Goal: Transaction & Acquisition: Purchase product/service

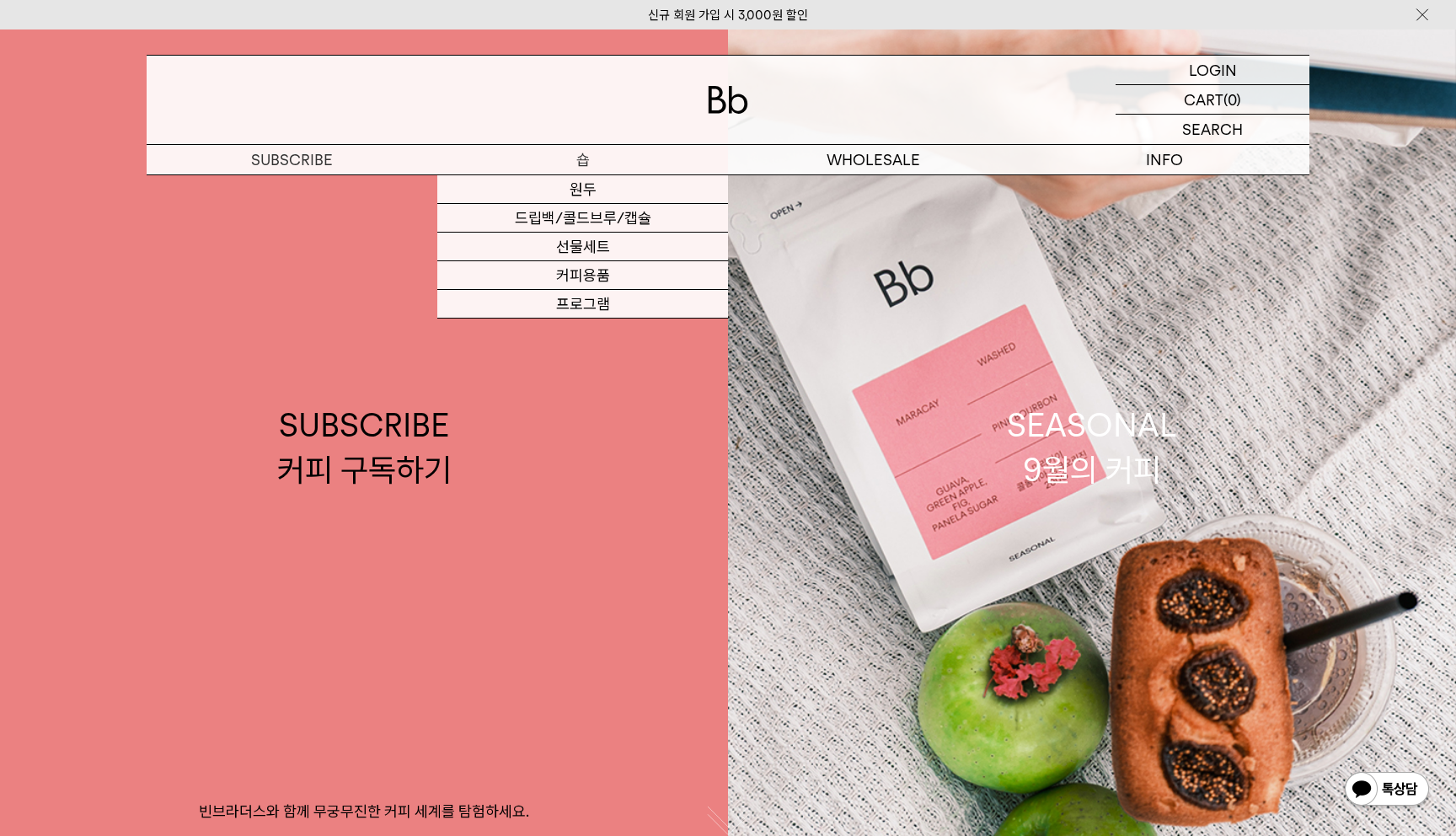
click at [575, 156] on p "숍" at bounding box center [583, 160] width 290 height 29
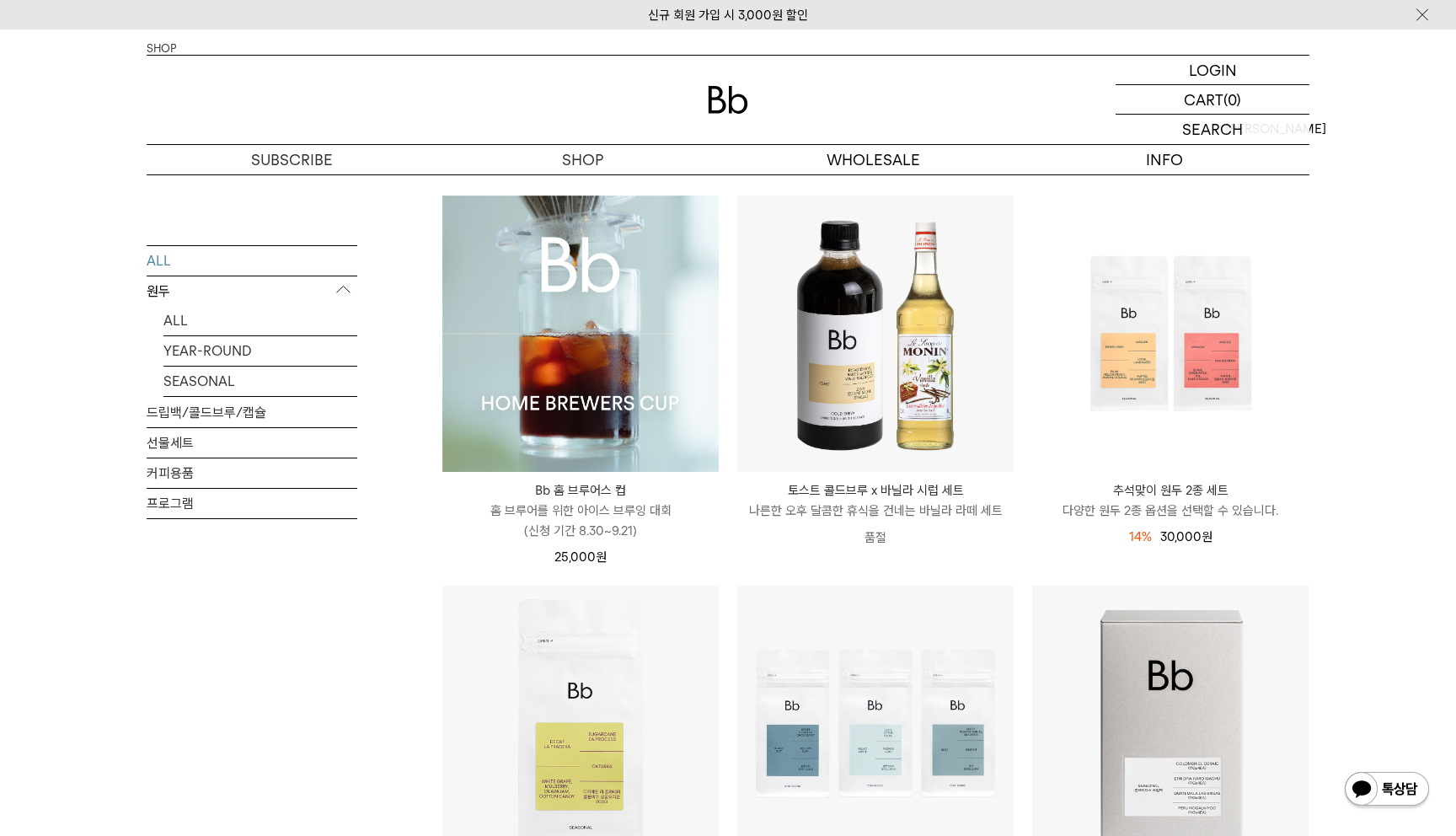
scroll to position [148, 0]
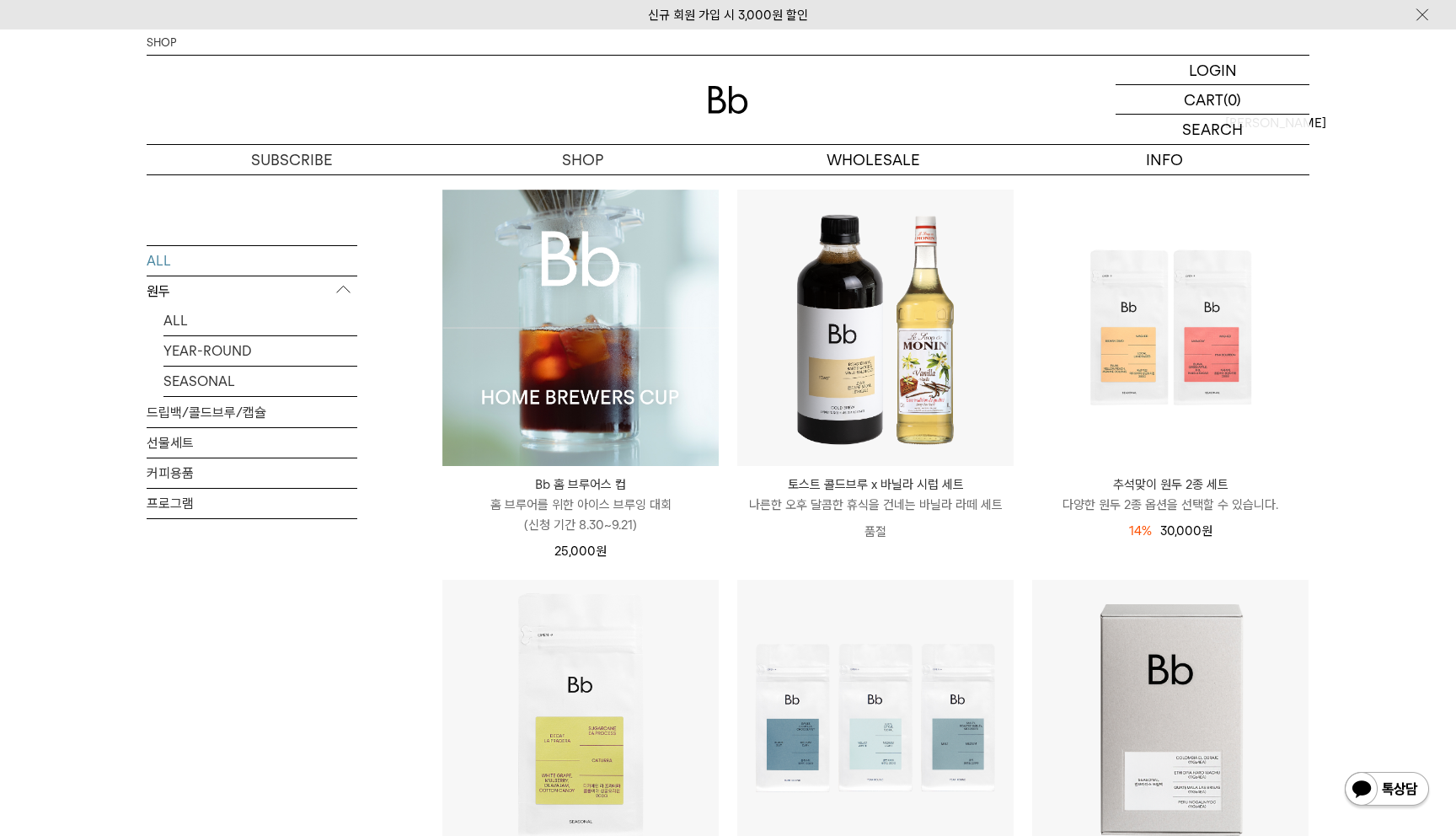
click at [574, 396] on img at bounding box center [581, 328] width 277 height 277
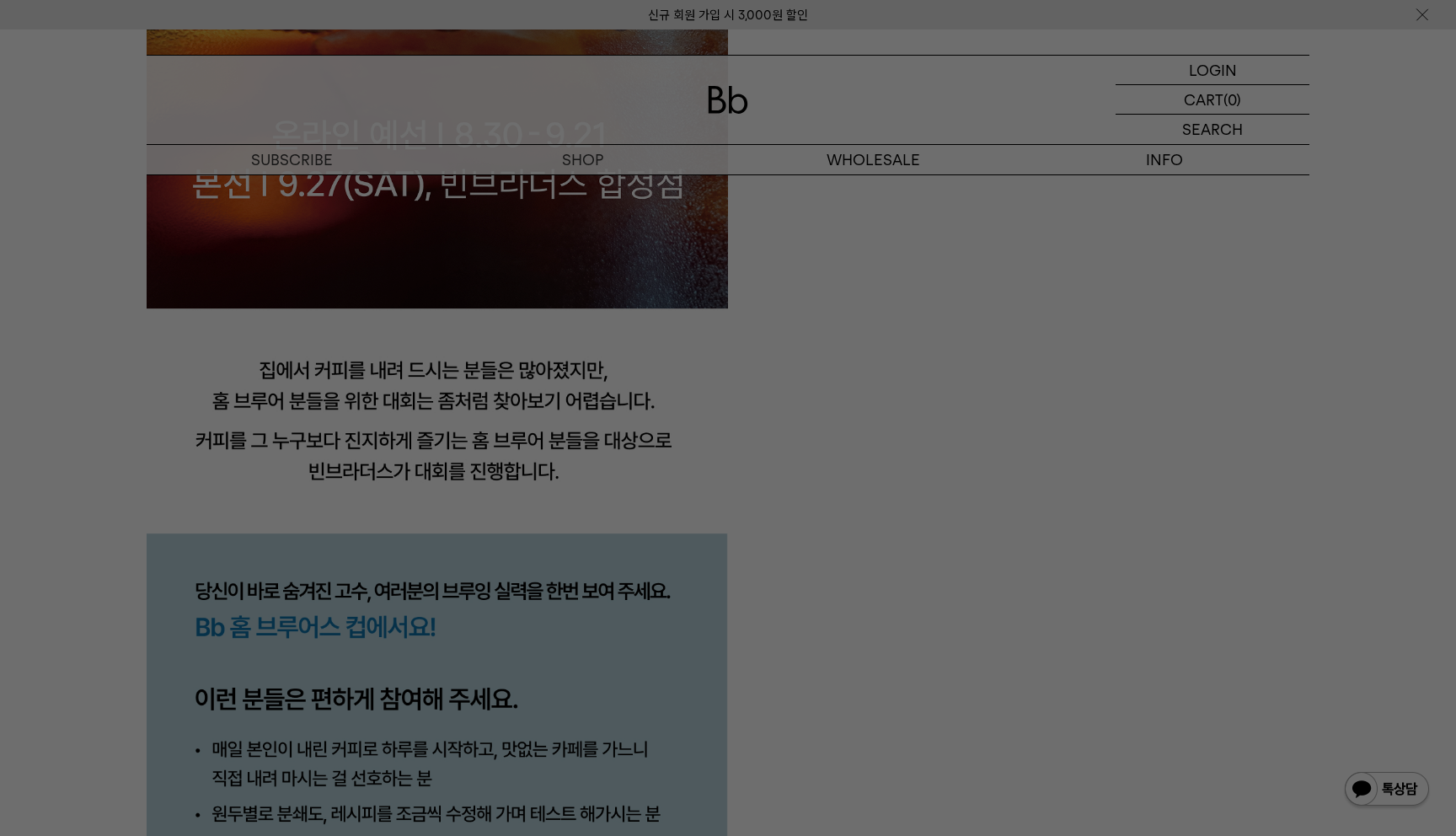
scroll to position [1703, 0]
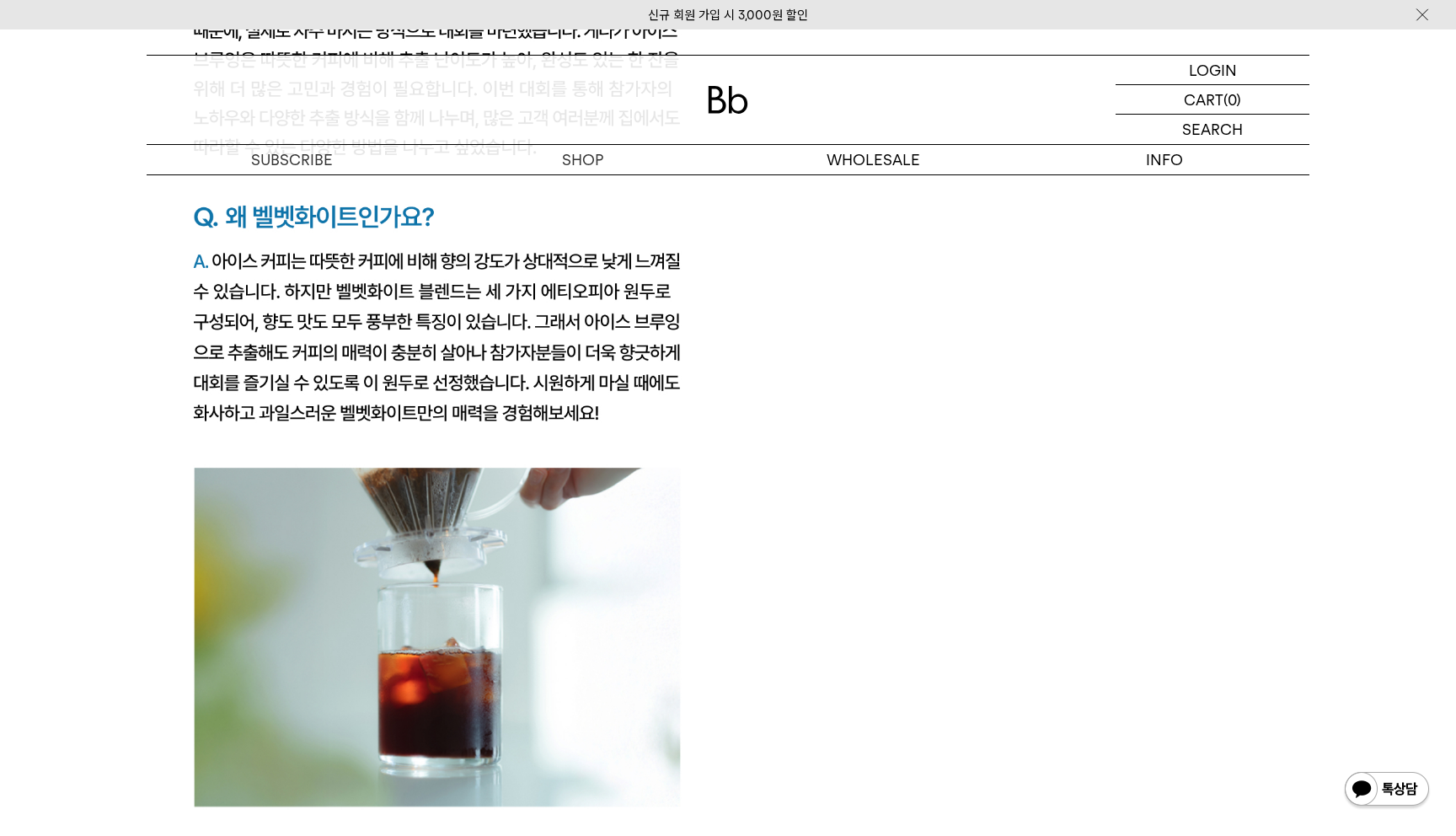
scroll to position [3209, 0]
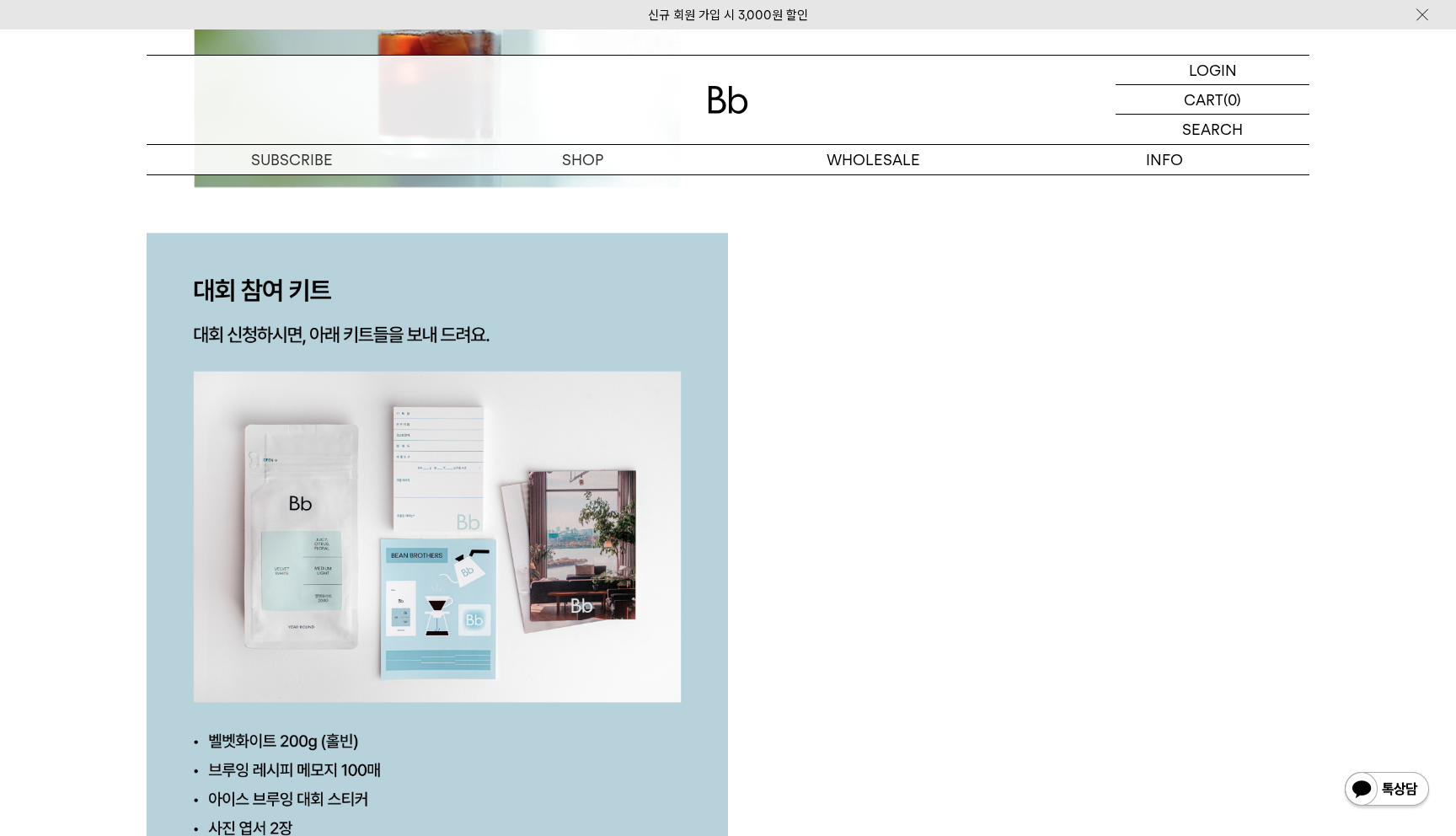
scroll to position [3827, 0]
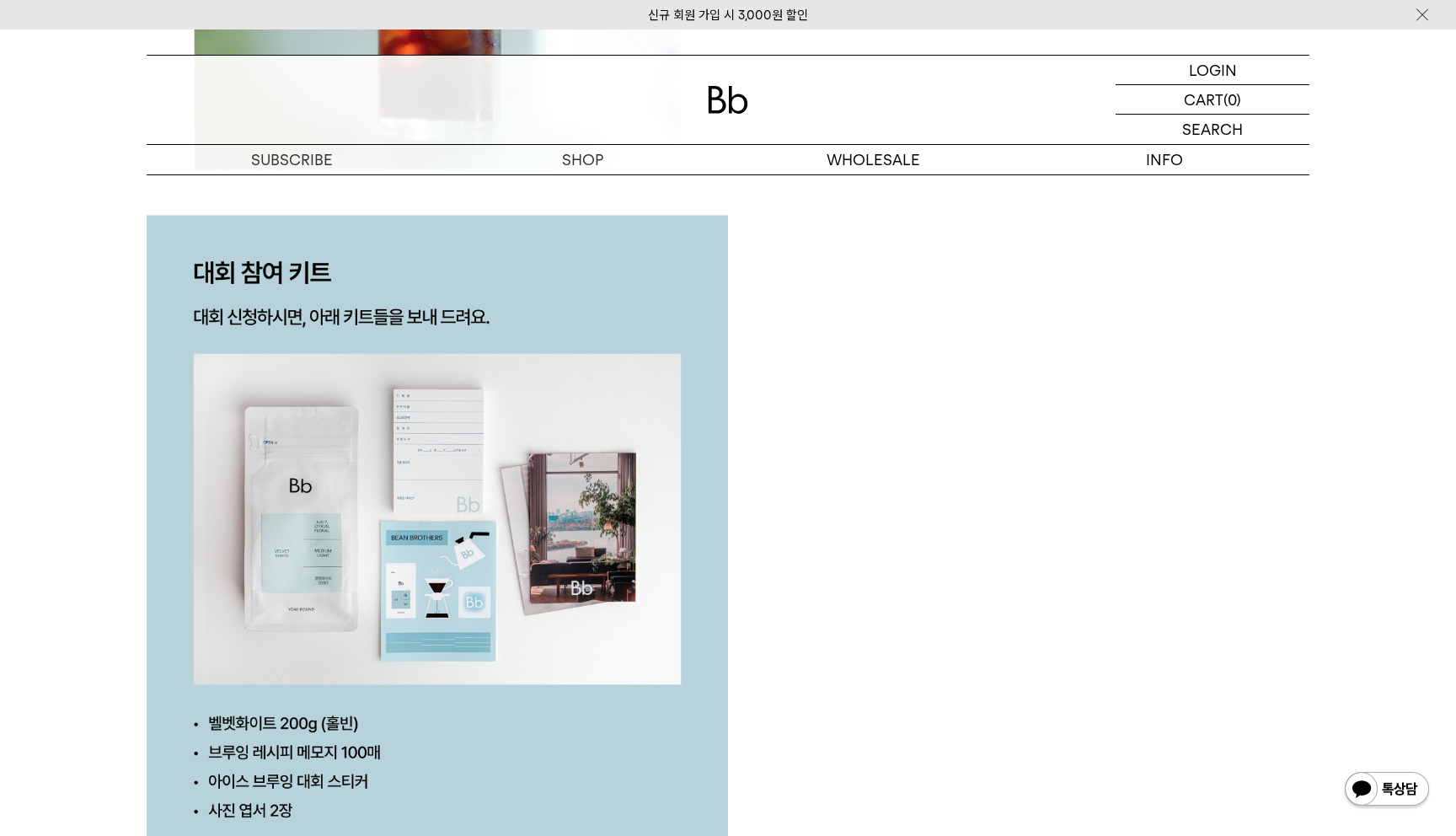
scroll to position [3840, 0]
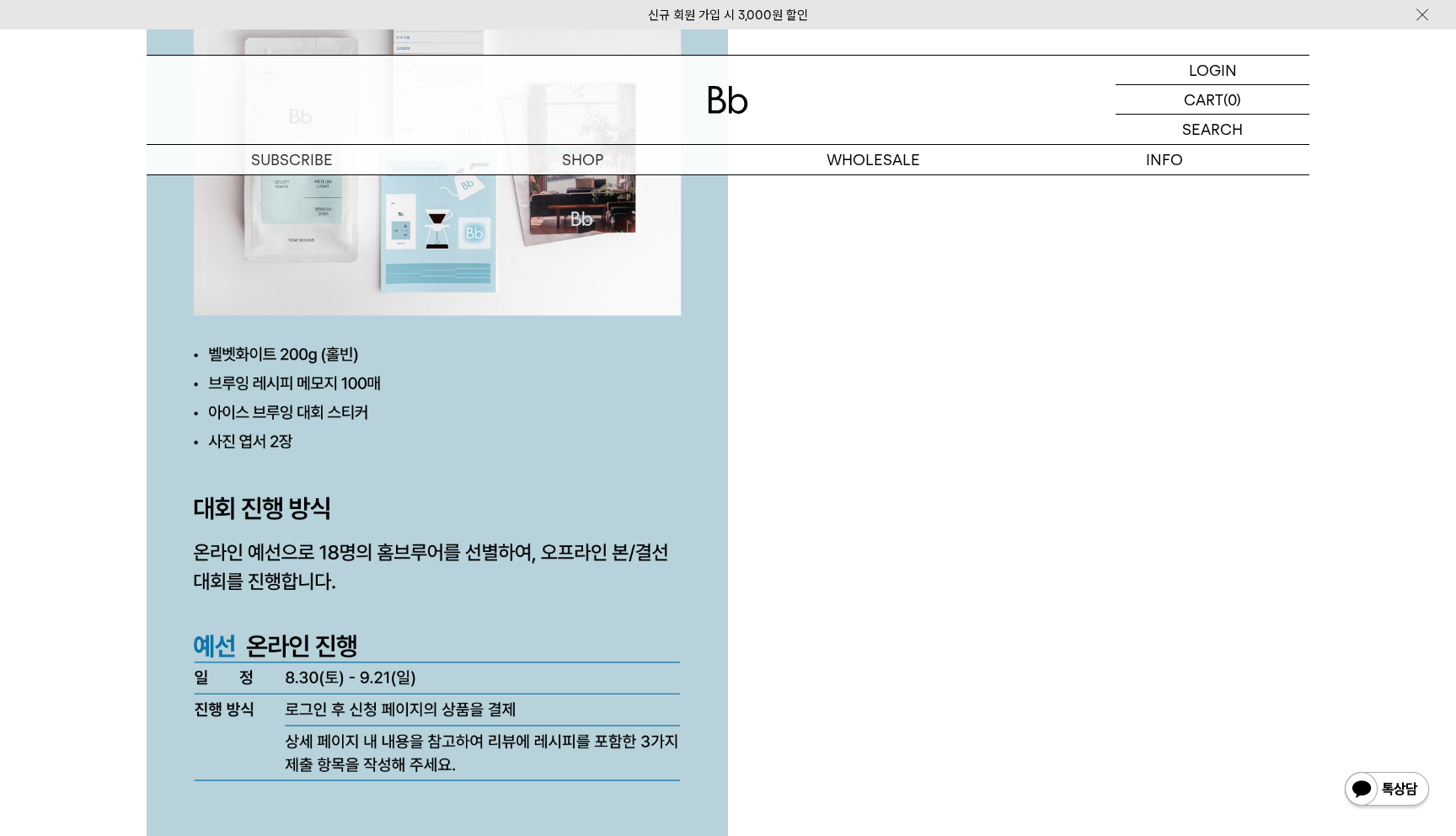
scroll to position [4333, 0]
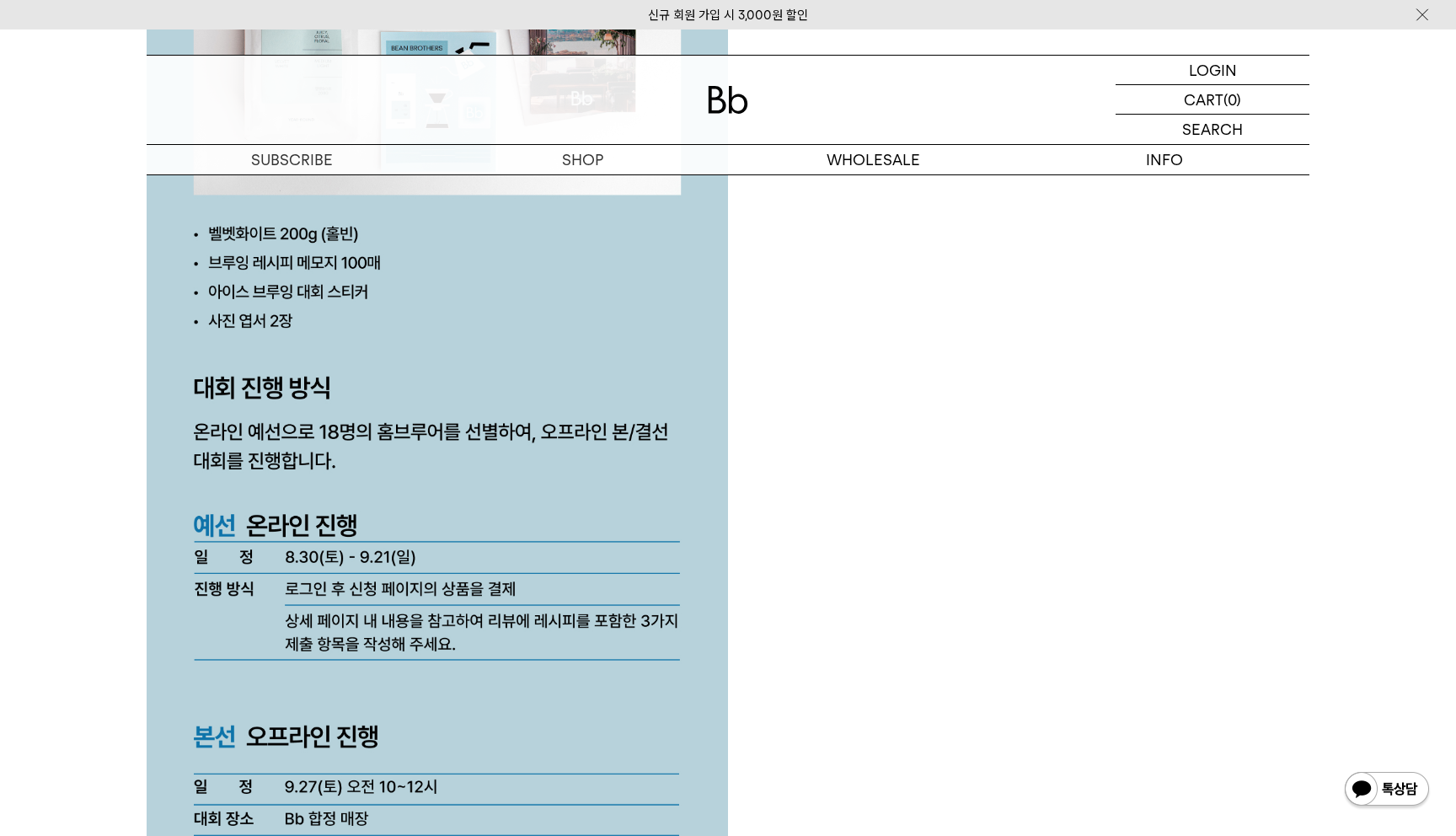
click at [829, 611] on div at bounding box center [727, 843] width 1163 height 8192
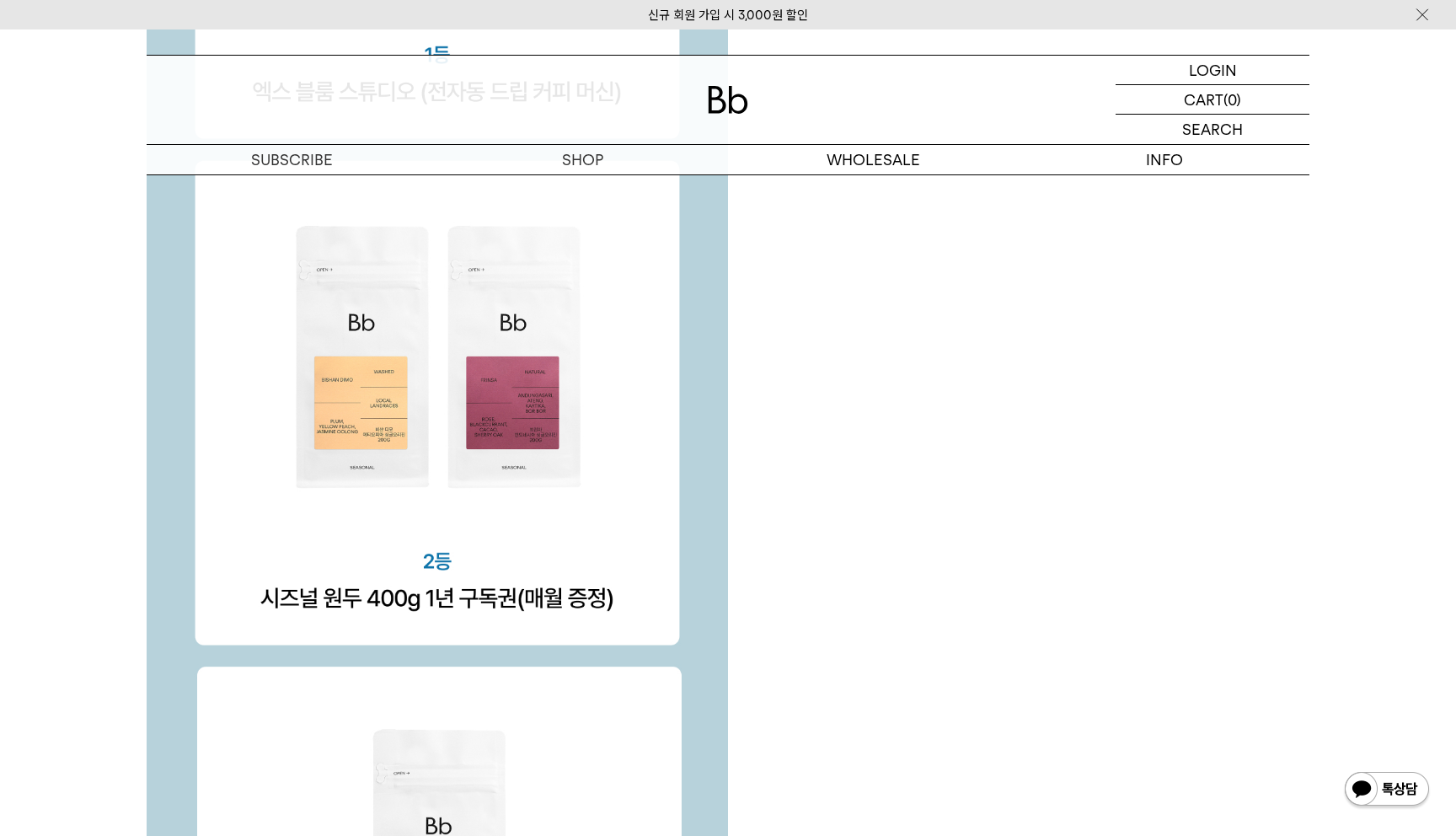
scroll to position [5721, 0]
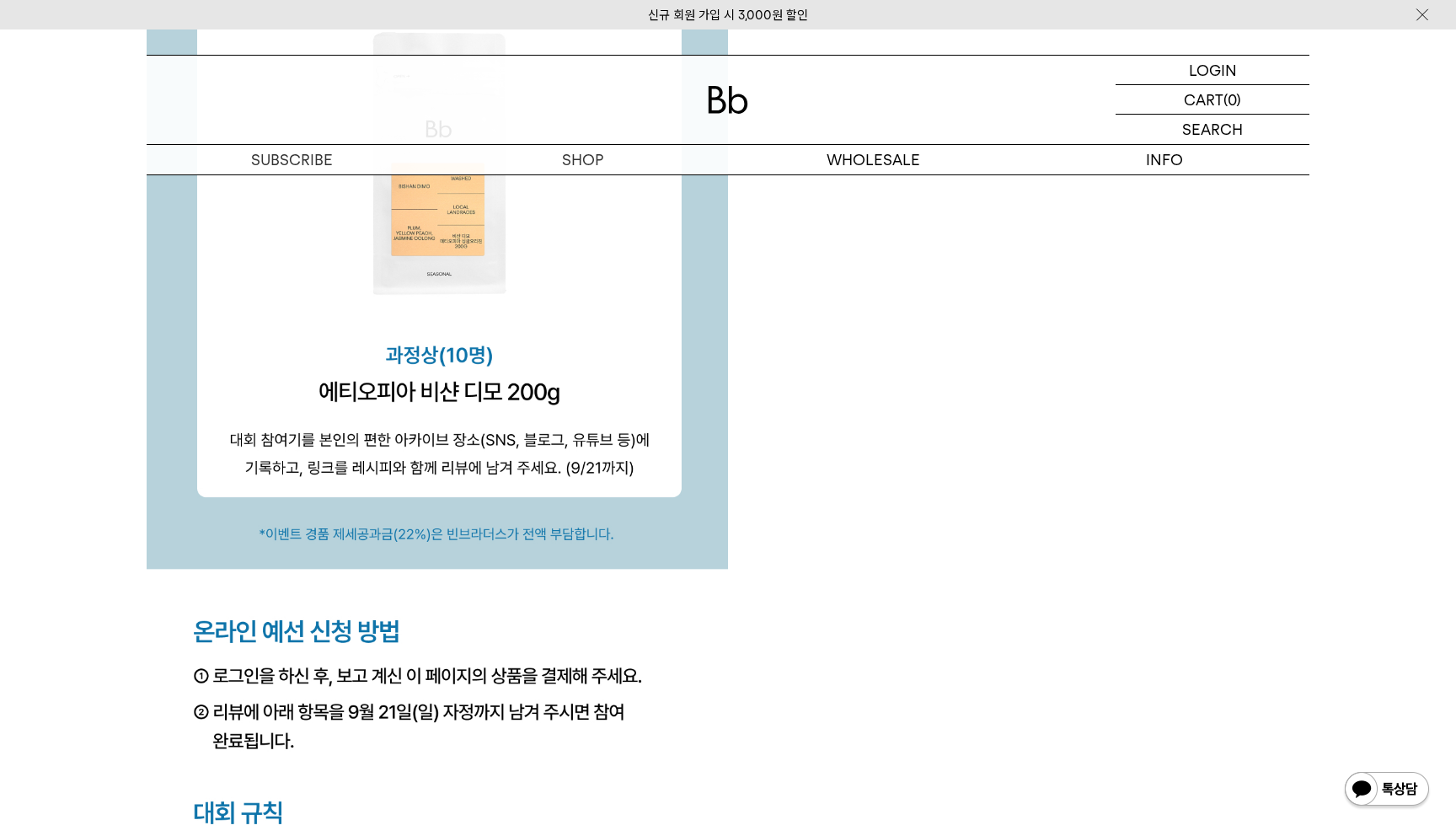
scroll to position [6418, 0]
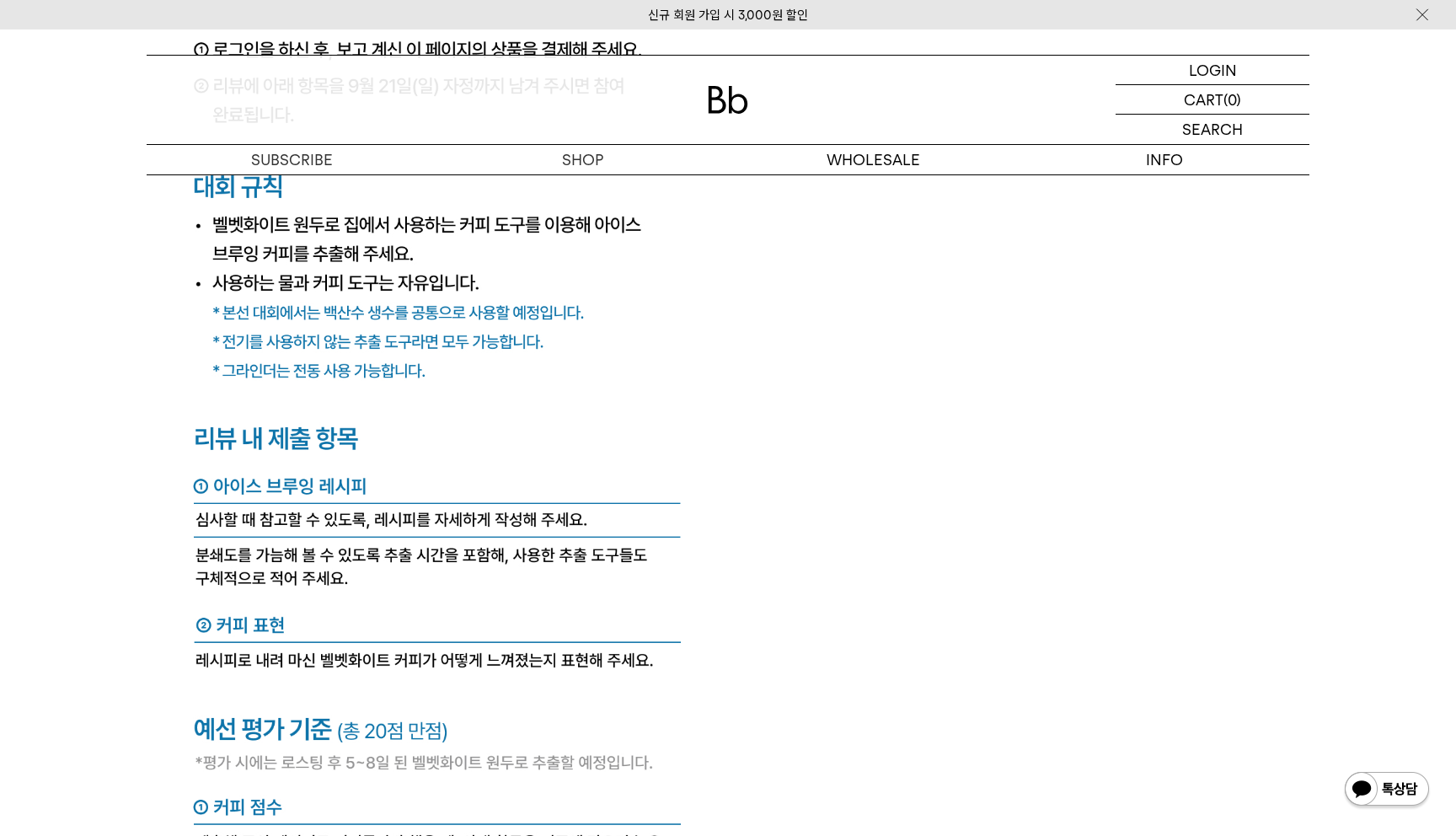
scroll to position [7155, 0]
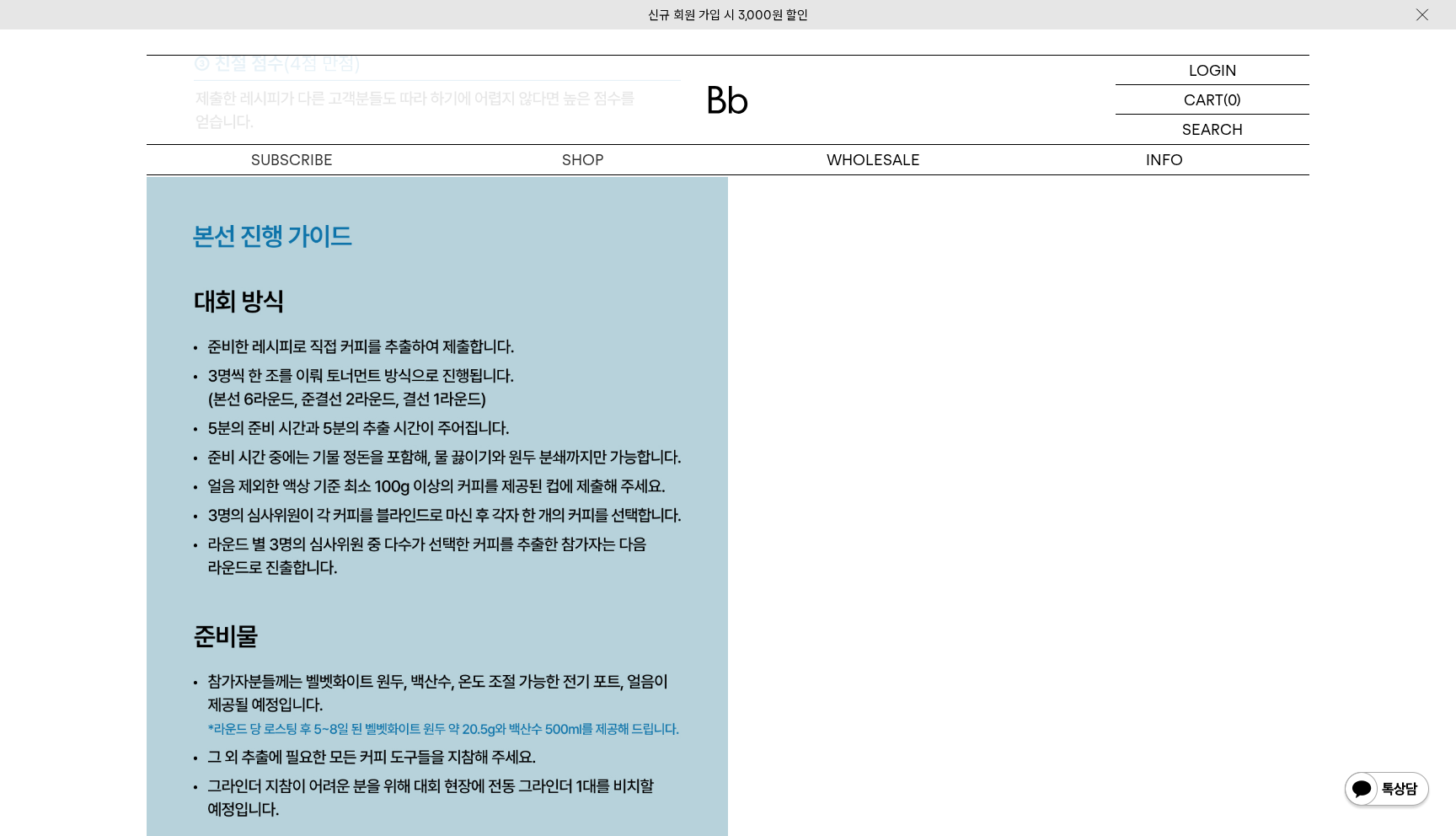
scroll to position [8109, 0]
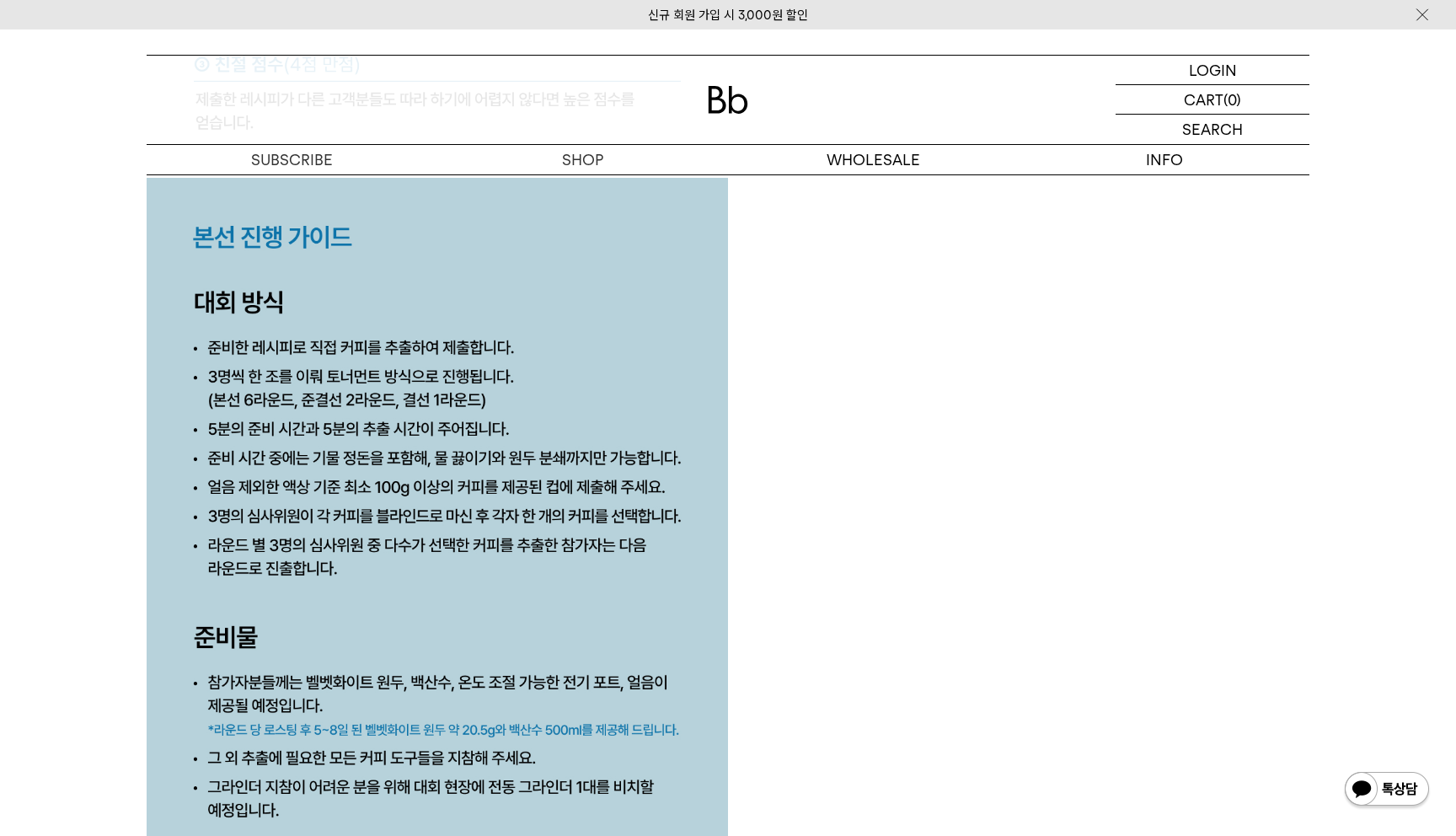
scroll to position [8090, 0]
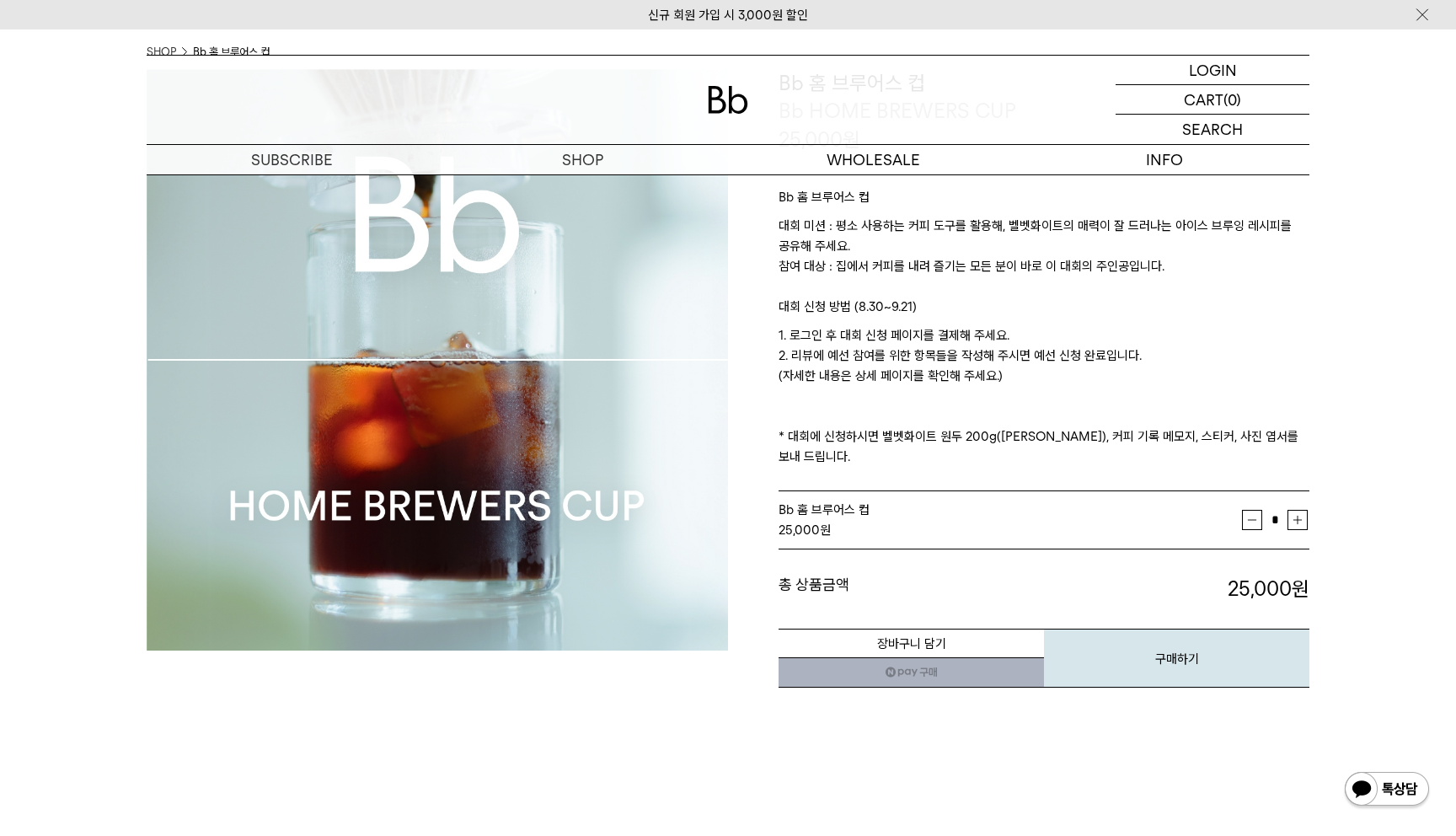
scroll to position [134, 0]
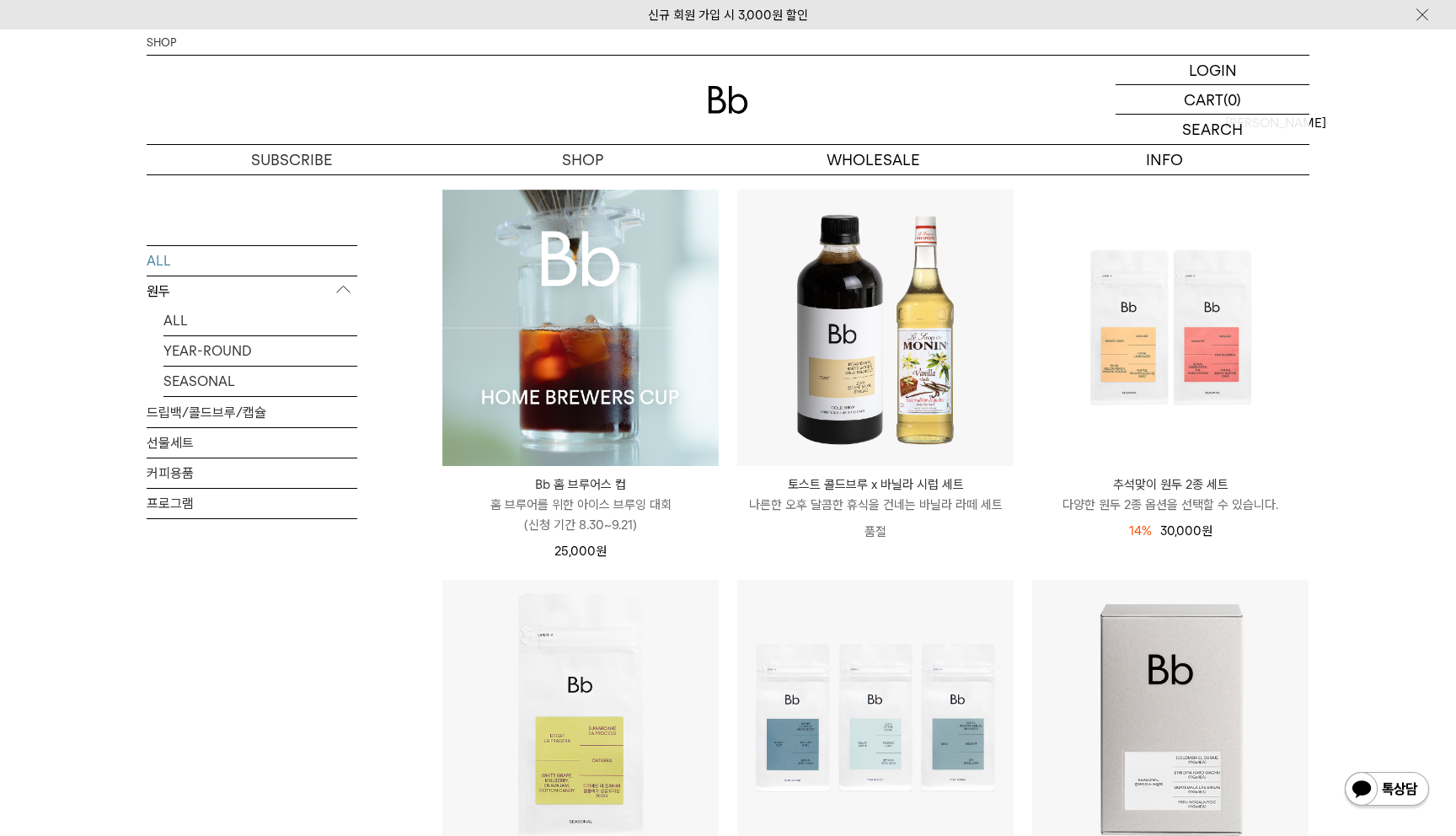
click at [295, 662] on div "ALL 원두 ALL YEAR-ROUND SEASONAL 드립백/콜드브루/캡슐 선물세트 커피용품 프로그램" at bounding box center [251, 457] width 211 height 426
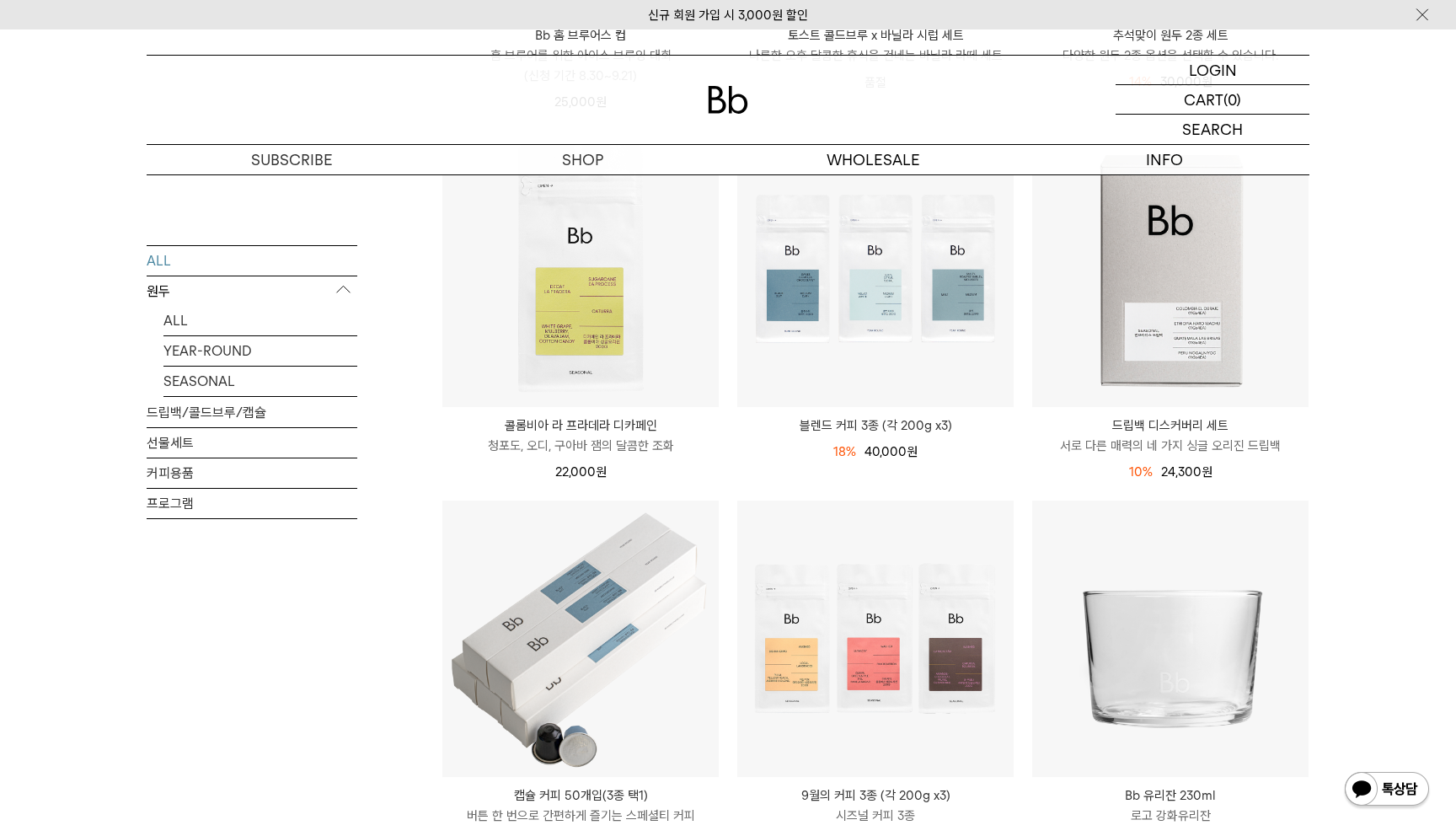
scroll to position [599, 0]
click at [253, 625] on div "ALL 원두 ALL YEAR-ROUND SEASONAL 드립백/콜드브루/캡슐 선물세트 커피용품 프로그램" at bounding box center [251, 457] width 211 height 426
click at [259, 599] on div "ALL 원두 ALL YEAR-ROUND SEASONAL 드립백/콜드브루/캡슐 선물세트 커피용품 프로그램" at bounding box center [251, 457] width 211 height 426
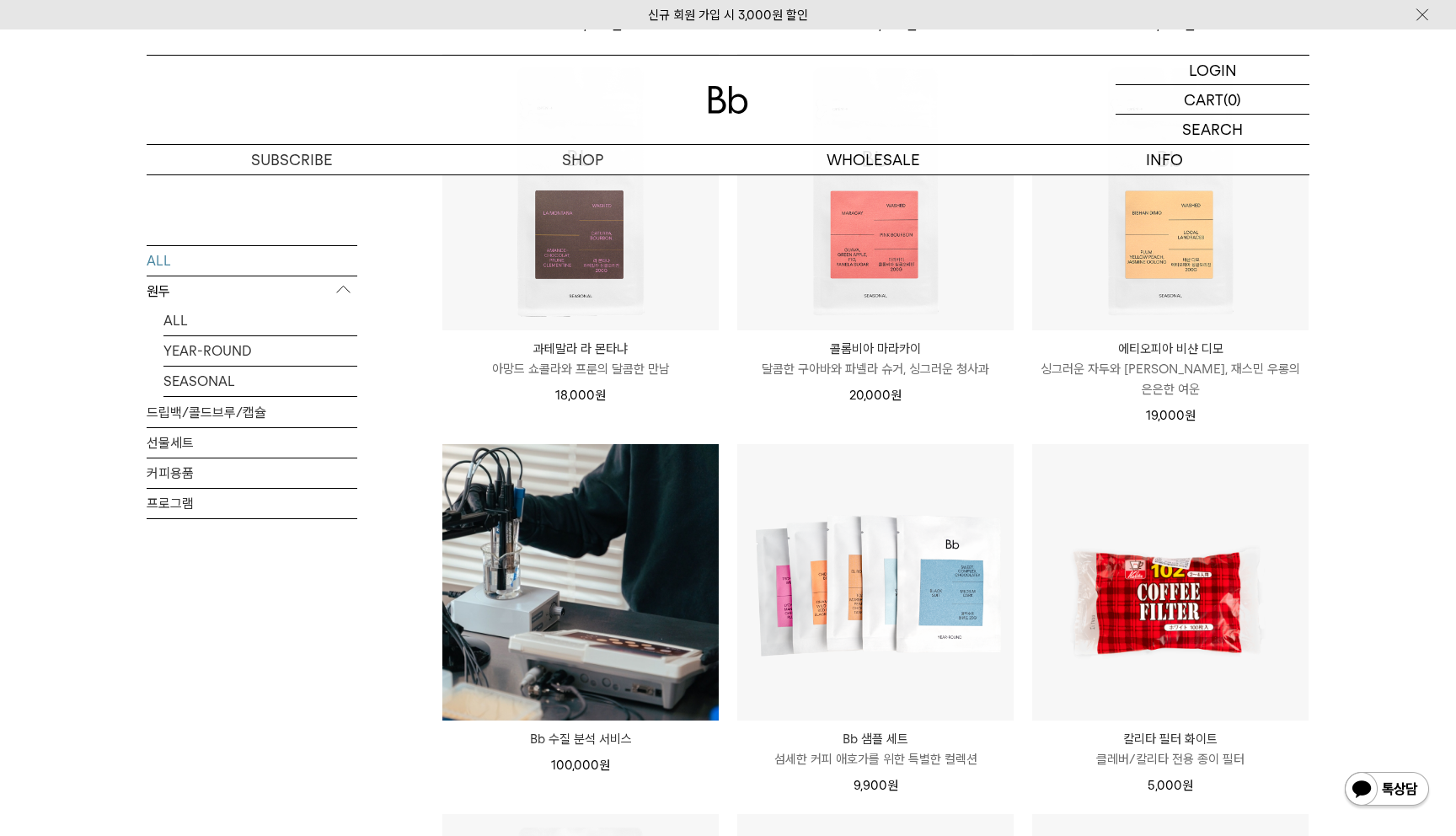
scroll to position [1415, 0]
click at [259, 599] on div "ALL 원두 ALL YEAR-ROUND SEASONAL 드립백/콜드브루/캡슐 선물세트 커피용품 프로그램" at bounding box center [251, 457] width 211 height 426
click at [261, 651] on div "ALL 원두 ALL YEAR-ROUND SEASONAL 드립백/콜드브루/캡슐 선물세트 커피용품 프로그램" at bounding box center [251, 457] width 211 height 426
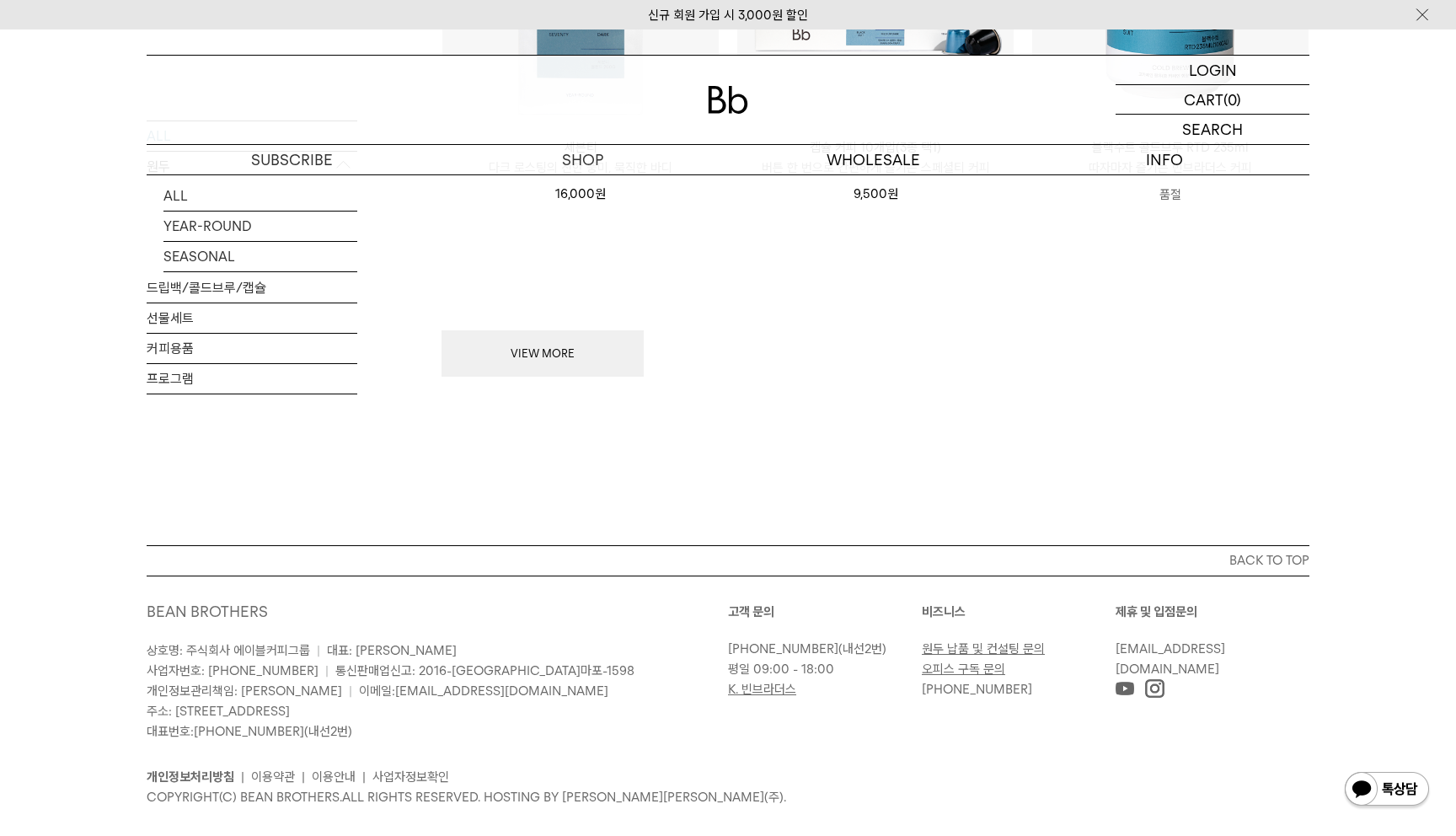
scroll to position [2374, 0]
